Goal: Information Seeking & Learning: Check status

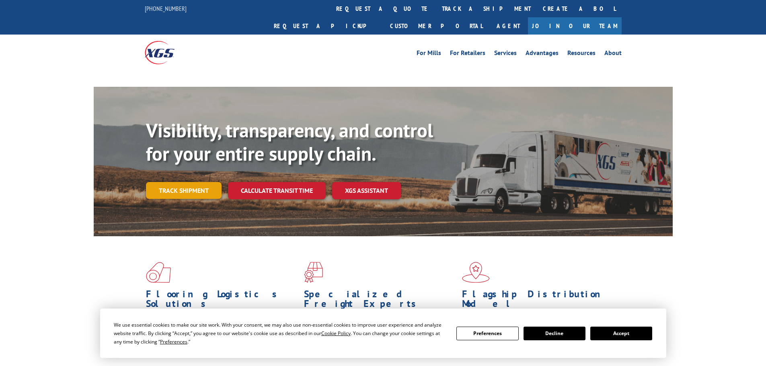
click at [174, 182] on link "Track shipment" at bounding box center [184, 190] width 76 height 17
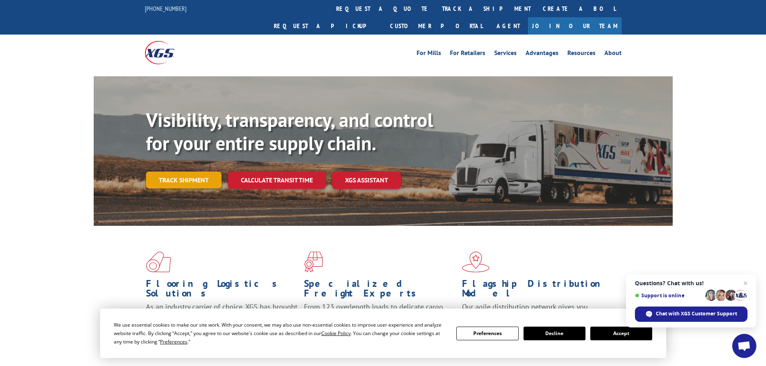
click at [183, 172] on link "Track shipment" at bounding box center [184, 180] width 76 height 17
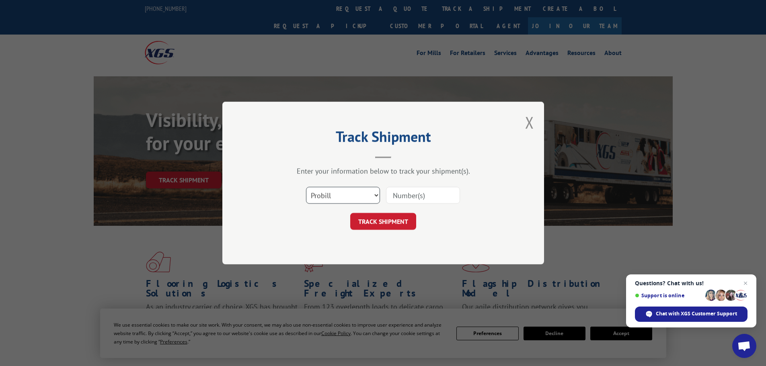
click at [327, 201] on select "Select category... Probill BOL PO" at bounding box center [343, 195] width 74 height 17
select select "bol"
click at [306, 187] on select "Select category... Probill BOL PO" at bounding box center [343, 195] width 74 height 17
click at [466, 191] on div "Select category... Probill BOL PO" at bounding box center [383, 195] width 241 height 27
click at [434, 195] on input at bounding box center [423, 195] width 74 height 17
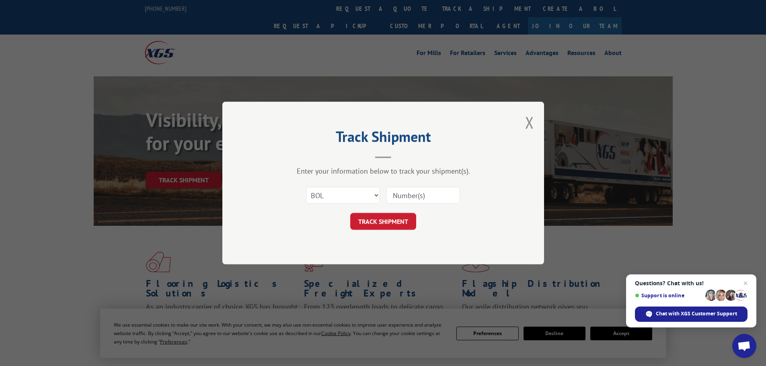
paste input "913910"
type input "913910"
click button "TRACK SHIPMENT" at bounding box center [383, 221] width 66 height 17
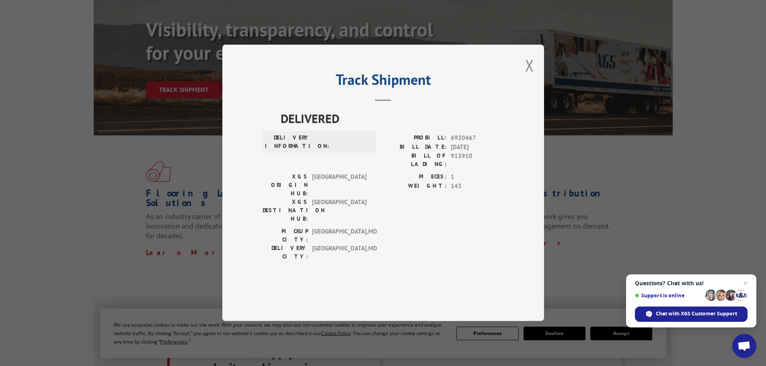
scroll to position [121, 0]
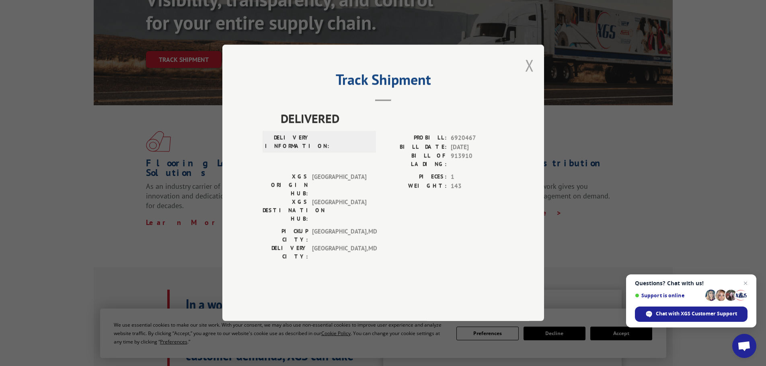
click at [527, 76] on button "Close modal" at bounding box center [529, 65] width 9 height 21
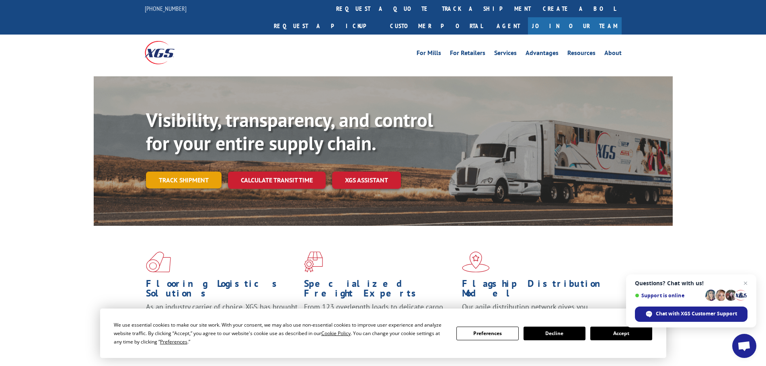
click at [169, 172] on link "Track shipment" at bounding box center [184, 180] width 76 height 17
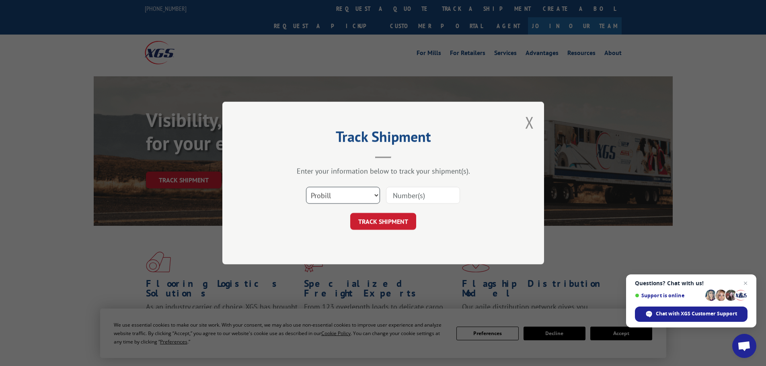
click at [325, 202] on select "Select category... Probill BOL PO" at bounding box center [343, 195] width 74 height 17
click at [306, 187] on select "Select category... Probill BOL PO" at bounding box center [343, 195] width 74 height 17
click at [332, 192] on select "Select category... Probill BOL PO" at bounding box center [343, 195] width 74 height 17
select select "probill"
click at [306, 187] on select "Select category... Probill BOL PO" at bounding box center [343, 195] width 74 height 17
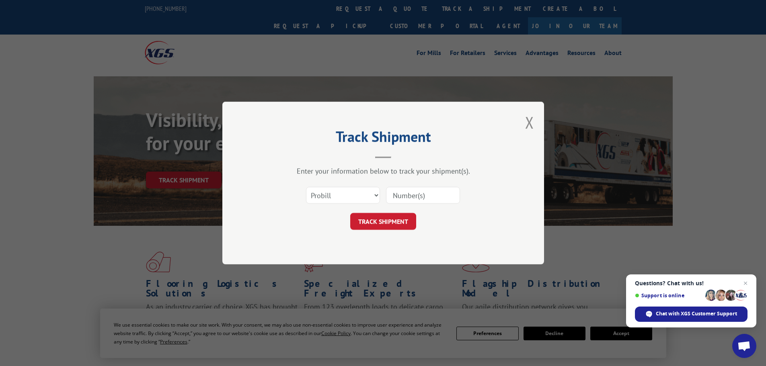
click at [398, 196] on input at bounding box center [423, 195] width 74 height 17
paste input "5531116"
type input "5531116"
click at [390, 228] on button "TRACK SHIPMENT" at bounding box center [383, 221] width 66 height 17
